Goal: Task Accomplishment & Management: Use online tool/utility

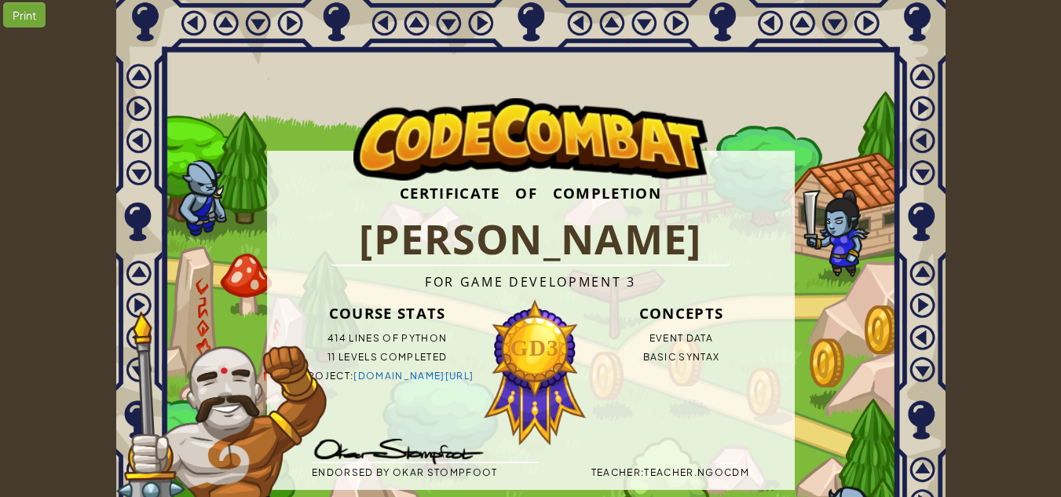
scroll to position [79, 0]
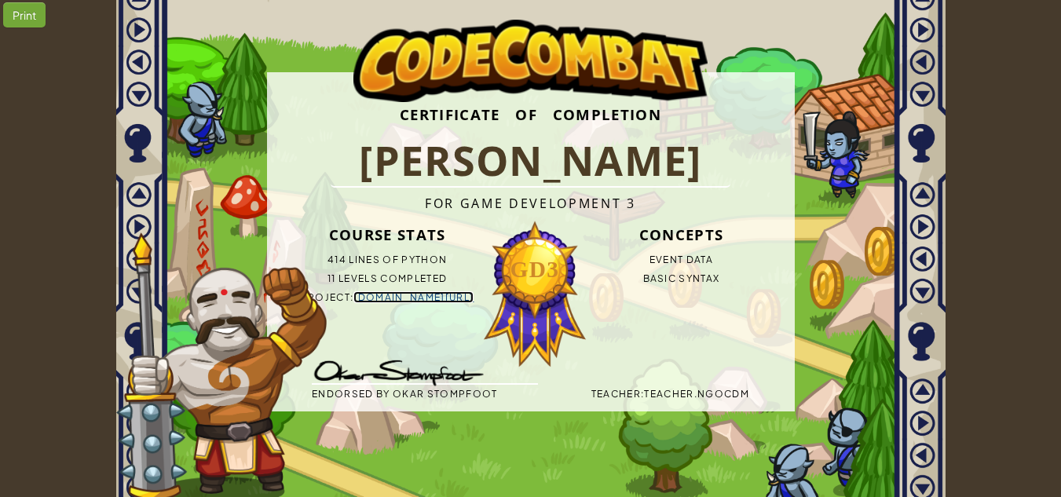
click at [395, 291] on link "[DOMAIN_NAME][URL]" at bounding box center [413, 297] width 120 height 12
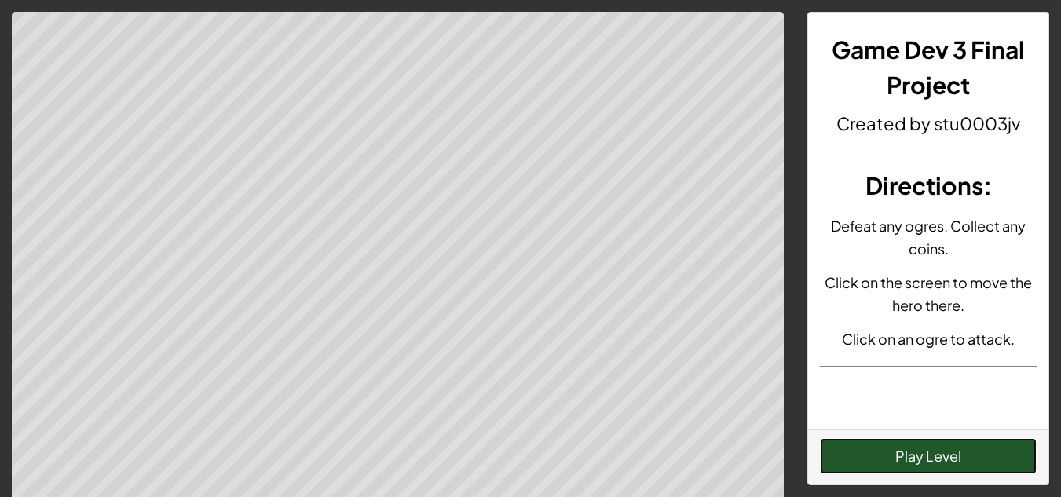
click at [977, 459] on button "Play Level" at bounding box center [928, 456] width 217 height 36
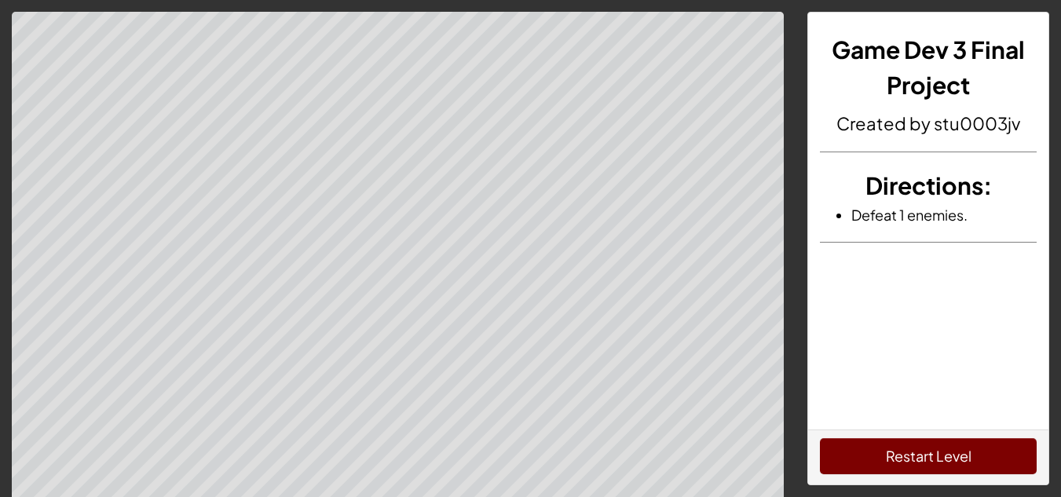
click at [929, 435] on div "Restart Level" at bounding box center [928, 457] width 240 height 55
click at [857, 445] on button "Restart Level" at bounding box center [928, 456] width 217 height 36
